Goal: Find specific page/section: Find specific page/section

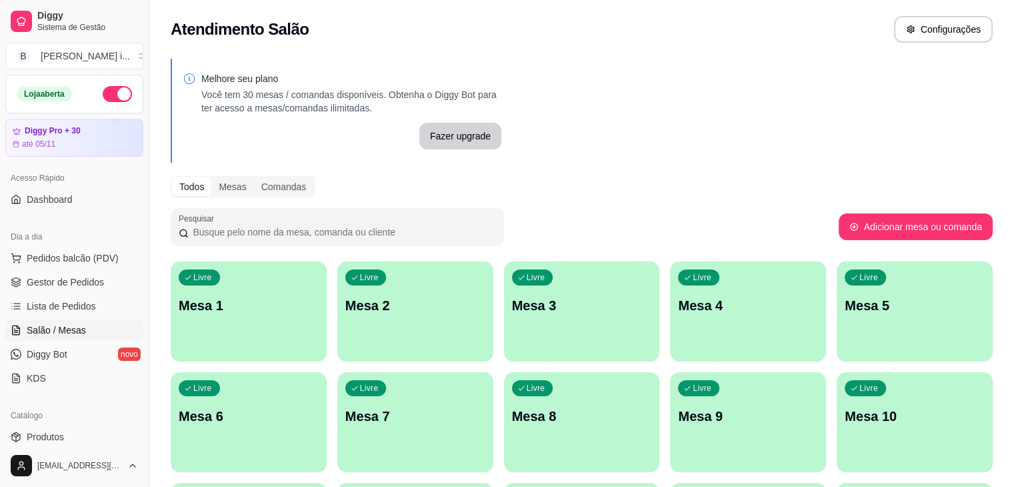
click at [64, 310] on span "Lista de Pedidos" at bounding box center [61, 305] width 69 height 13
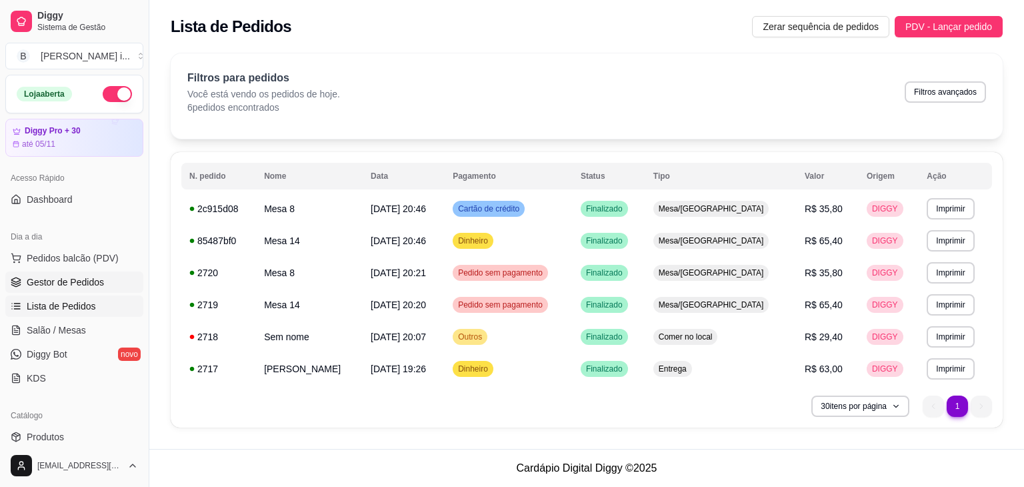
click at [59, 285] on span "Gestor de Pedidos" at bounding box center [65, 281] width 77 height 13
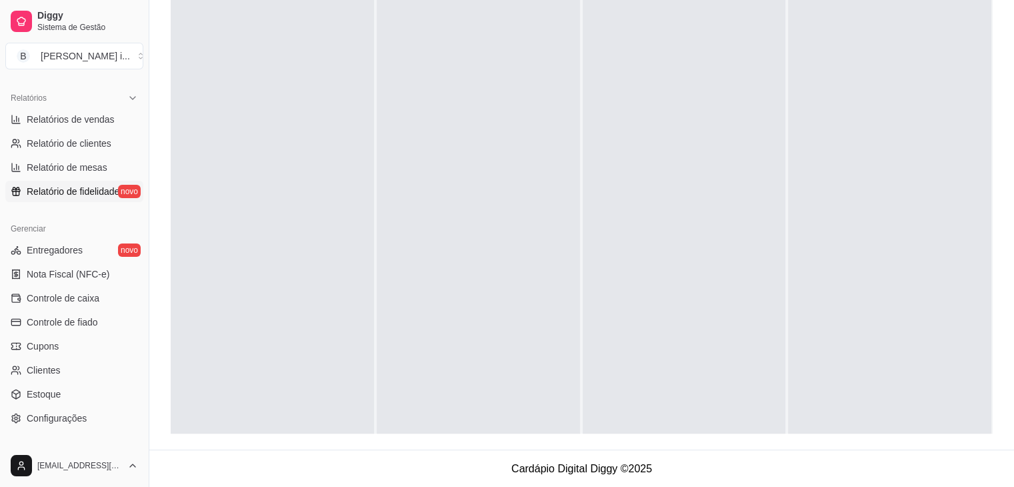
scroll to position [400, 0]
click at [91, 121] on span "Relatórios de vendas" at bounding box center [71, 119] width 88 height 13
select select "ALL"
select select "0"
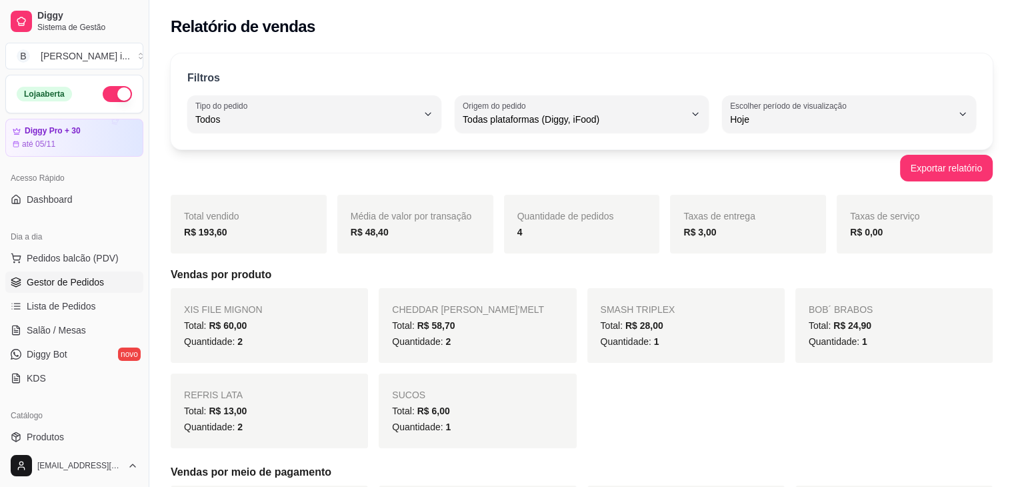
click at [84, 275] on span "Gestor de Pedidos" at bounding box center [65, 281] width 77 height 13
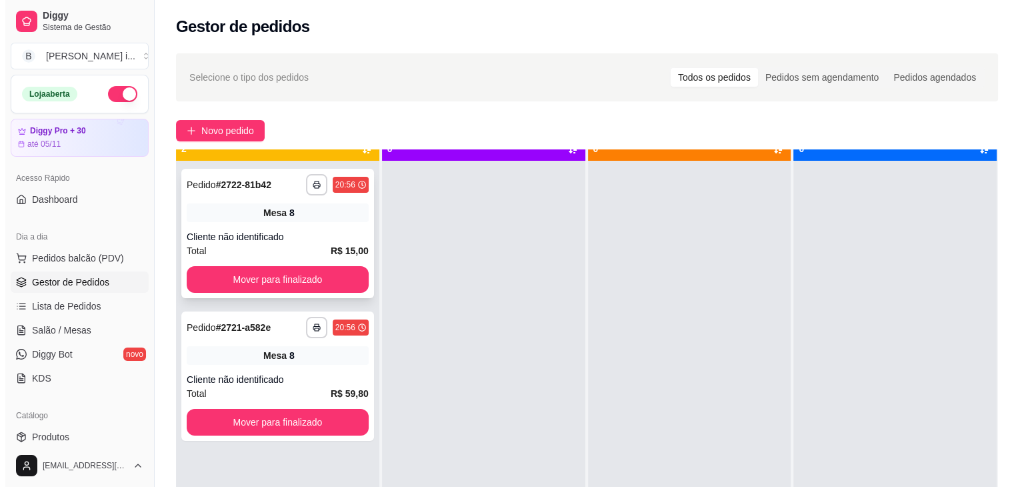
scroll to position [37, 0]
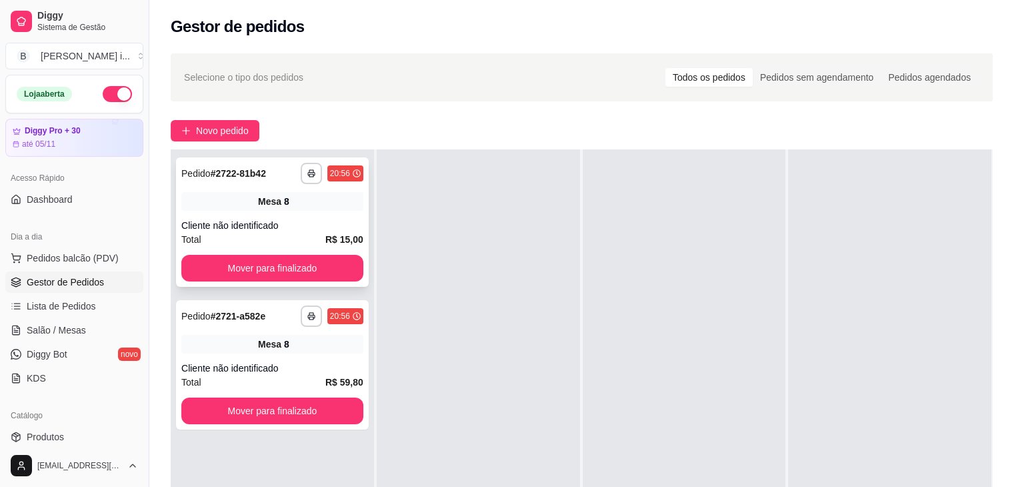
click at [277, 231] on div "Cliente não identificado" at bounding box center [272, 225] width 182 height 13
click at [305, 333] on div "**********" at bounding box center [272, 364] width 193 height 129
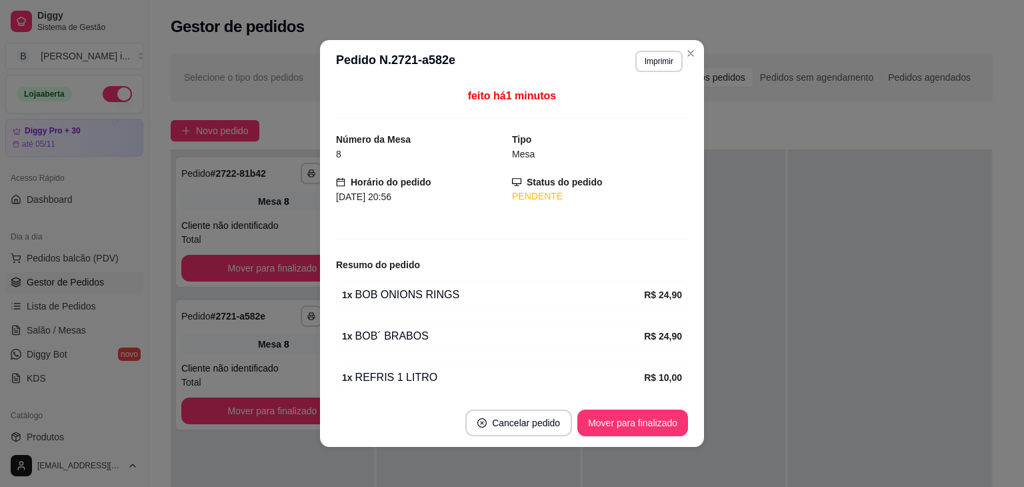
scroll to position [87, 0]
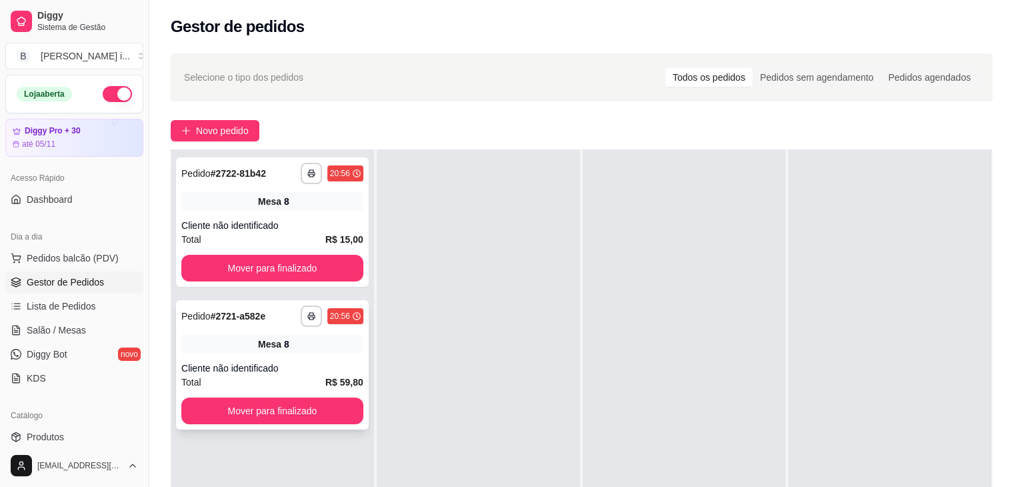
click at [310, 342] on div "Mesa 8" at bounding box center [272, 344] width 182 height 19
